Goal: Information Seeking & Learning: Learn about a topic

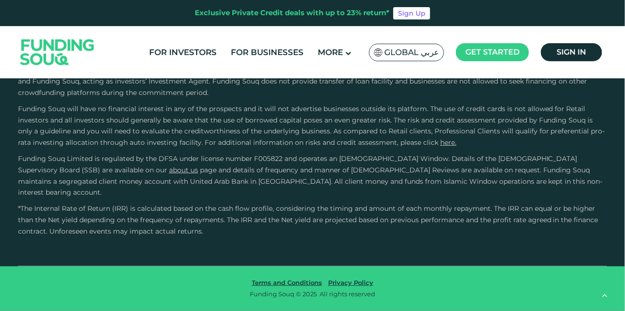
scroll to position [1874, 0]
type tc-range-slider "20000"
type tc-range-slider "10000"
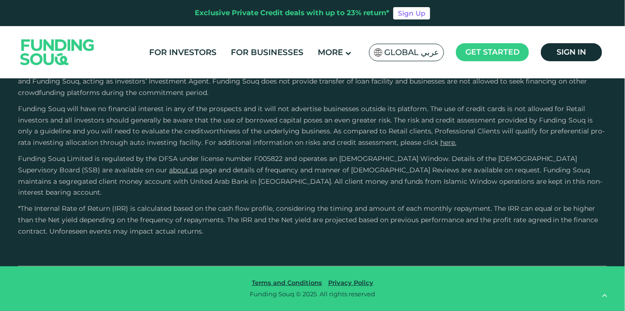
scroll to position [2087, 0]
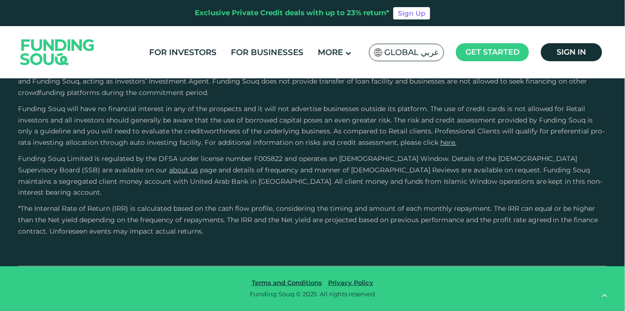
radio input "true"
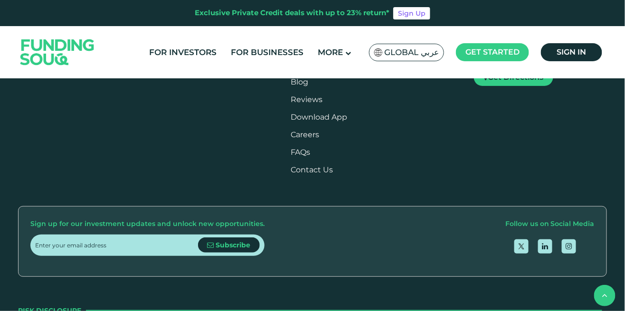
scroll to position [1129, 0]
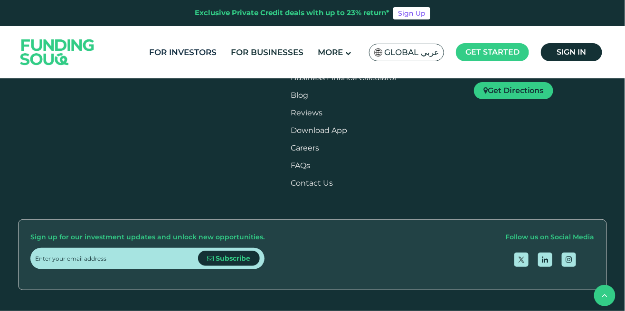
click at [181, 46] on link "For Investors" at bounding box center [183, 53] width 72 height 16
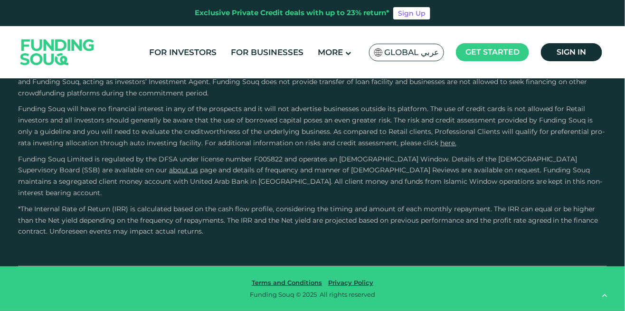
scroll to position [3441, 0]
